Goal: Check status

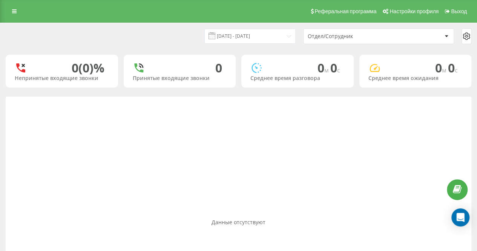
click at [186, 32] on div "[DATE] - [DATE] Отдел/Сотрудник" at bounding box center [239, 36] width 466 height 16
click at [194, 14] on div "Реферальная программа Настройки профиля Выход" at bounding box center [238, 11] width 477 height 23
click at [197, 13] on div "Реферальная программа Настройки профиля Выход" at bounding box center [238, 11] width 477 height 23
click at [194, 26] on div "[DATE] - [DATE] Отдел/Сотрудник" at bounding box center [238, 36] width 477 height 26
click at [190, 43] on div "[DATE] - [DATE] Отдел/Сотрудник" at bounding box center [239, 36] width 466 height 16
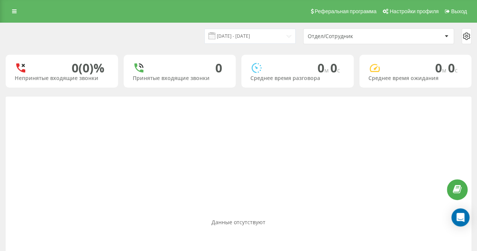
click at [218, 155] on div "Данные отсутствуют" at bounding box center [239, 222] width 466 height 251
click at [199, 124] on div "Данные отсутствуют" at bounding box center [239, 222] width 466 height 251
click at [199, 93] on div "[DATE] - [DATE] Отдел/Сотрудник 0 (0)% Непринятые входящие звонки 0 Принятые вх…" at bounding box center [239, 185] width 466 height 325
click at [193, 40] on div "[DATE] - [DATE] Отдел/Сотрудник" at bounding box center [239, 36] width 466 height 16
click at [180, 33] on div "[DATE] - [DATE] Отдел/Сотрудник" at bounding box center [239, 36] width 466 height 16
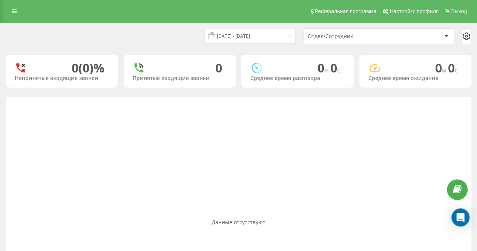
click at [180, 33] on div "[DATE] - [DATE] Отдел/Сотрудник" at bounding box center [239, 36] width 466 height 16
click at [184, 39] on div "[DATE] - [DATE] Отдел/Сотрудник" at bounding box center [239, 36] width 466 height 16
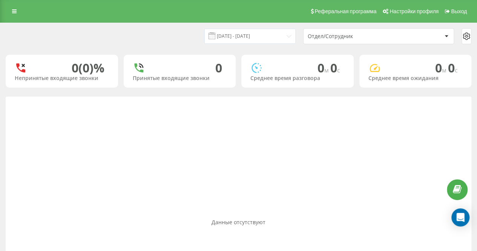
click at [191, 45] on div "[DATE] - [DATE] Отдел/Сотрудник" at bounding box center [238, 36] width 477 height 26
click at [179, 37] on div "[DATE] - [DATE] Отдел/Сотрудник" at bounding box center [239, 36] width 466 height 16
